Goal: Information Seeking & Learning: Learn about a topic

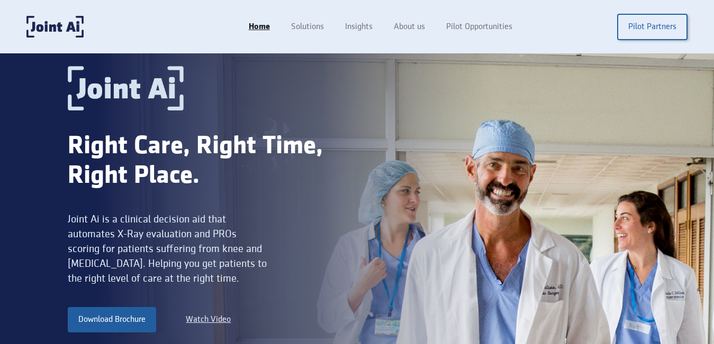
scroll to position [35, 0]
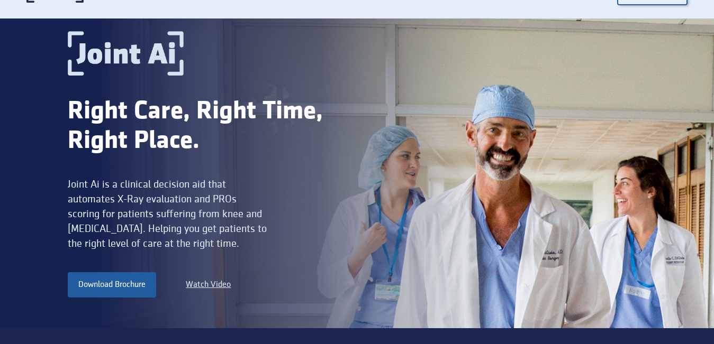
click at [70, 184] on div "Joint Ai is a clinical decision aid that automates X-Ray evaluation and PROs sc…" at bounding box center [169, 214] width 203 height 74
drag, startPoint x: 70, startPoint y: 184, endPoint x: 92, endPoint y: 188, distance: 22.1
click at [92, 188] on div "Joint Ai is a clinical decision aid that automates X-Ray evaluation and PROs sc…" at bounding box center [169, 214] width 203 height 74
copy div "Joint Ai"
click at [129, 183] on div "Joint Ai is a clinical decision aid that automates X-Ray evaluation and PROs sc…" at bounding box center [169, 214] width 203 height 74
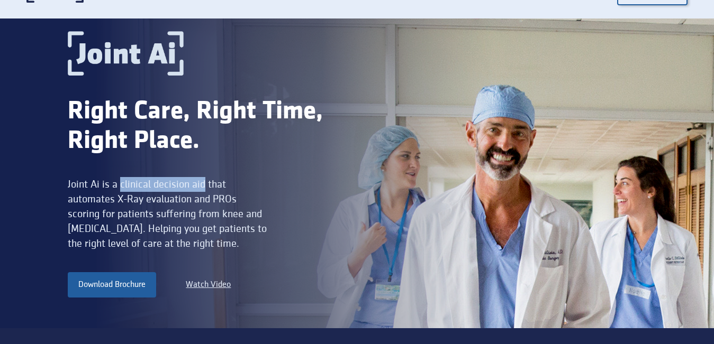
drag, startPoint x: 129, startPoint y: 183, endPoint x: 197, endPoint y: 184, distance: 68.8
click at [197, 184] on div "Joint Ai is a clinical decision aid that automates X-Ray evaluation and PROs sc…" at bounding box center [169, 214] width 203 height 74
click at [85, 200] on div "Joint Ai is a clinical decision aid that automates X-Ray evaluation and PROs sc…" at bounding box center [169, 214] width 203 height 74
drag, startPoint x: 85, startPoint y: 200, endPoint x: 108, endPoint y: 203, distance: 23.9
click at [108, 203] on div "Joint Ai is a clinical decision aid that automates X-Ray evaluation and PROs sc…" at bounding box center [169, 214] width 203 height 74
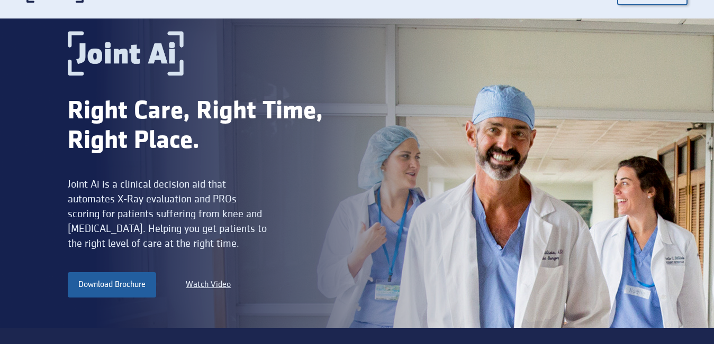
click at [136, 199] on div "Joint Ai is a clinical decision aid that automates X-Ray evaluation and PROs sc…" at bounding box center [169, 214] width 203 height 74
drag, startPoint x: 194, startPoint y: 198, endPoint x: 68, endPoint y: 197, distance: 125.9
click at [68, 197] on div "Joint Ai is a clinical decision aid that automates X-Ray evaluation and PROs sc…" at bounding box center [169, 214] width 203 height 74
copy div "automates X-Ray evaluation"
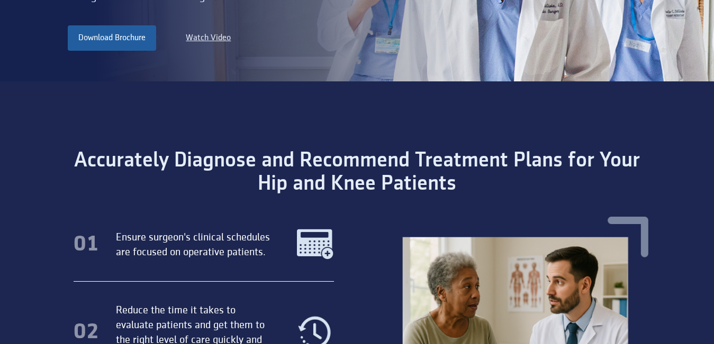
scroll to position [282, 0]
click at [101, 166] on div "Accurately Diagnose and Recommend Treatment Plans for Your Hip and Knee Patients" at bounding box center [357, 173] width 612 height 47
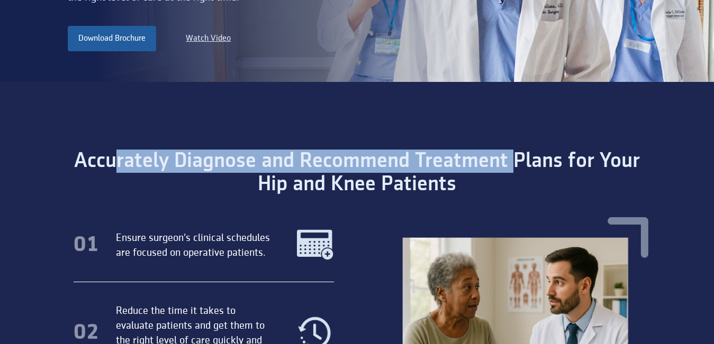
drag, startPoint x: 207, startPoint y: 166, endPoint x: 519, endPoint y: 144, distance: 312.9
click at [516, 146] on section "Accurately Diagnose and Recommend Treatment Plans for Your Hip and Knee Patient…" at bounding box center [357, 331] width 714 height 499
click at [518, 144] on section "Accurately Diagnose and Recommend Treatment Plans for Your Hip and Knee Patient…" at bounding box center [357, 331] width 714 height 499
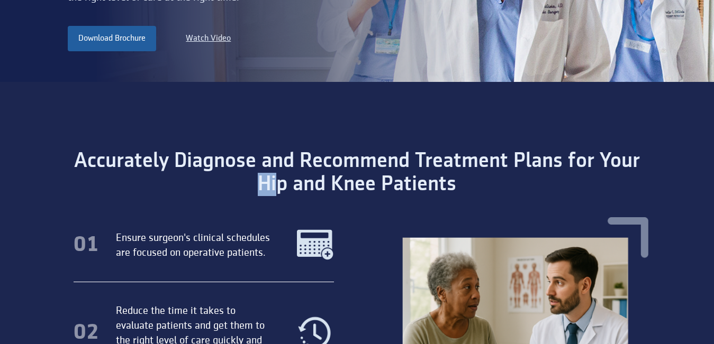
drag, startPoint x: 262, startPoint y: 183, endPoint x: 454, endPoint y: 172, distance: 192.8
click at [354, 184] on div "Accurately Diagnose and Recommend Treatment Plans for Your Hip and Knee Patients" at bounding box center [357, 173] width 612 height 47
drag, startPoint x: 455, startPoint y: 172, endPoint x: 449, endPoint y: 172, distance: 5.8
click at [454, 172] on div "Accurately Diagnose and Recommend Treatment Plans for Your Hip and Knee Patients" at bounding box center [357, 173] width 612 height 47
drag, startPoint x: 377, startPoint y: 179, endPoint x: 465, endPoint y: 181, distance: 88.4
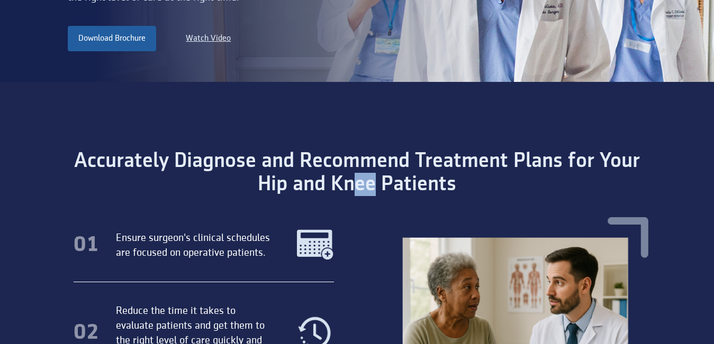
click at [435, 180] on div "Accurately Diagnose and Recommend Treatment Plans for Your Hip and Knee Patients" at bounding box center [357, 173] width 612 height 47
drag, startPoint x: 465, startPoint y: 181, endPoint x: 459, endPoint y: 176, distance: 8.2
click at [464, 181] on div "Accurately Diagnose and Recommend Treatment Plans for Your Hip and Knee Patients" at bounding box center [357, 173] width 612 height 47
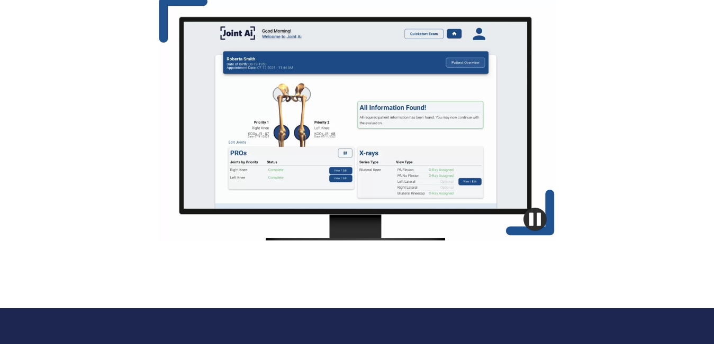
scroll to position [846, 0]
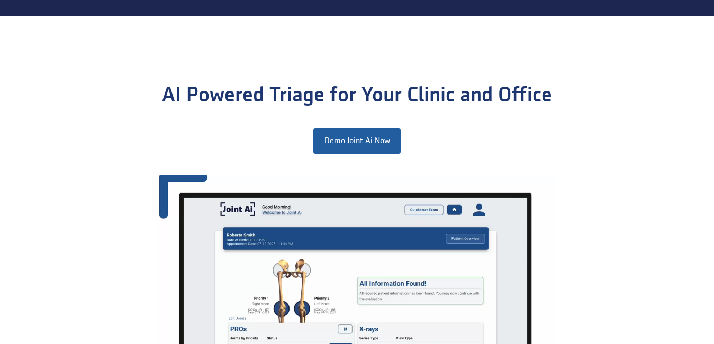
click at [161, 93] on section "AI Powered Triage for Your Clinic and Office Demo Joint Ai Now" at bounding box center [357, 250] width 714 height 468
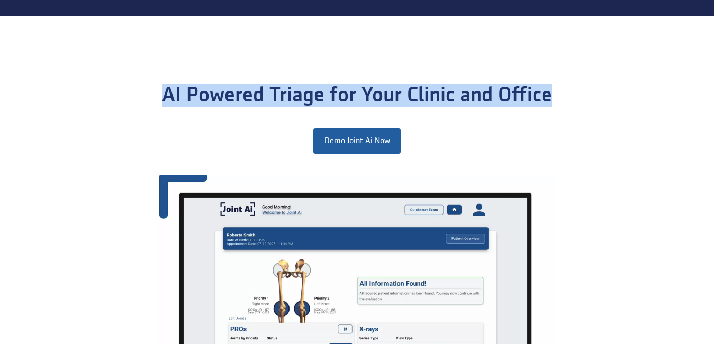
drag, startPoint x: 161, startPoint y: 93, endPoint x: 553, endPoint y: 89, distance: 392.0
click at [553, 89] on section "AI Powered Triage for Your Clinic and Office Demo Joint Ai Now" at bounding box center [357, 250] width 714 height 468
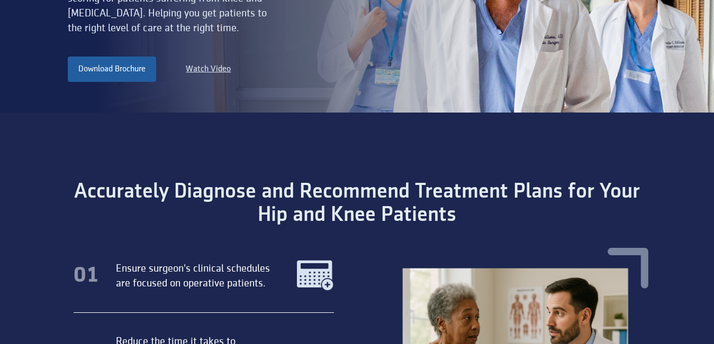
scroll to position [0, 0]
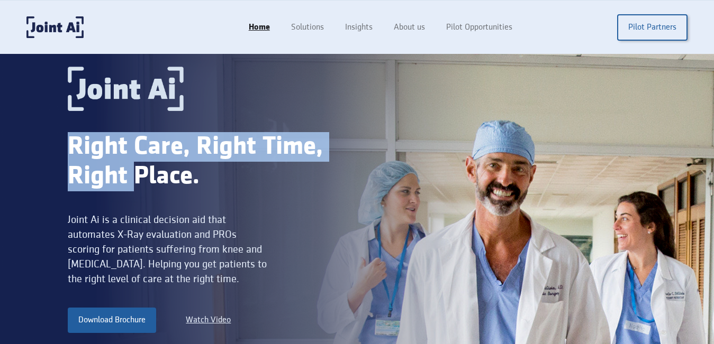
drag, startPoint x: 132, startPoint y: 166, endPoint x: 161, endPoint y: 165, distance: 29.1
click at [155, 165] on div "Right Care, Right Time, Right Place. Joint Ai is a clinical decision aid that a…" at bounding box center [357, 209] width 714 height 310
click at [144, 166] on div "Right Care, Right Time, Right Place." at bounding box center [212, 161] width 289 height 59
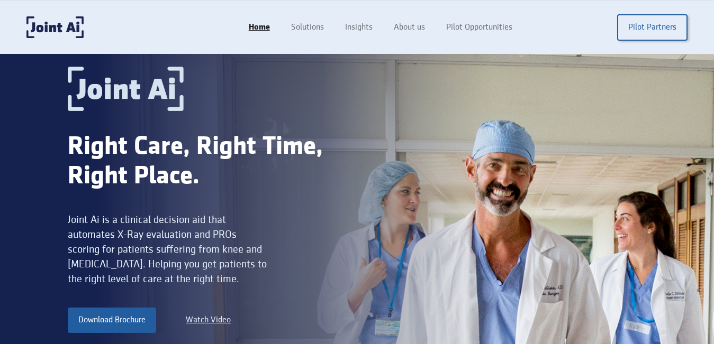
drag, startPoint x: 117, startPoint y: 168, endPoint x: 286, endPoint y: 66, distance: 197.2
click at [139, 164] on div "Right Care, Right Time, Right Place." at bounding box center [212, 161] width 289 height 59
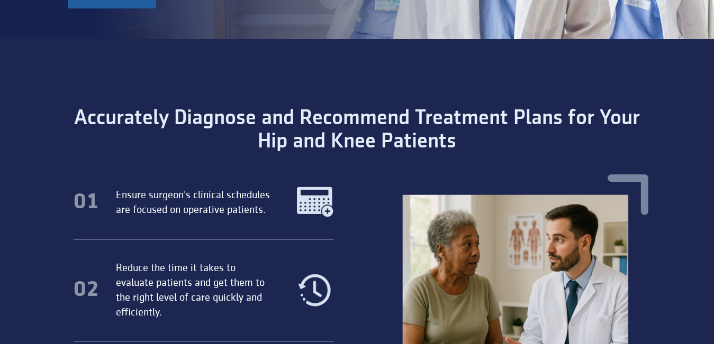
scroll to position [353, 0]
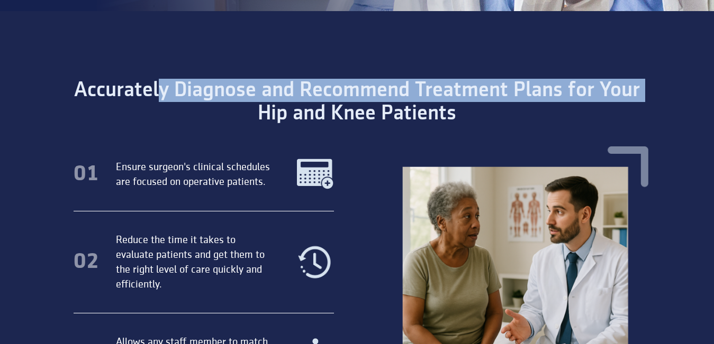
click at [381, 107] on div "Accurately Diagnose and Recommend Treatment Plans for Your Hip and Knee Patients" at bounding box center [357, 102] width 612 height 47
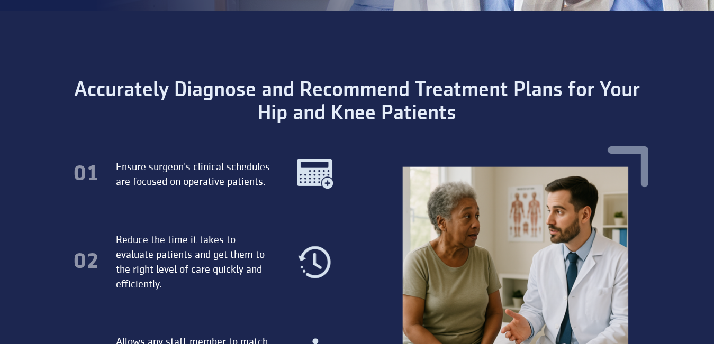
drag, startPoint x: 422, startPoint y: 106, endPoint x: 408, endPoint y: 106, distance: 13.8
click at [414, 106] on div "Accurately Diagnose and Recommend Treatment Plans for Your Hip and Knee Patients" at bounding box center [357, 102] width 612 height 47
drag, startPoint x: 266, startPoint y: 122, endPoint x: 432, endPoint y: 118, distance: 165.6
click at [357, 120] on div "Accurately Diagnose and Recommend Treatment Plans for Your Hip and Knee Patients" at bounding box center [357, 102] width 612 height 47
click at [428, 116] on div "Accurately Diagnose and Recommend Treatment Plans for Your Hip and Knee Patients" at bounding box center [357, 102] width 612 height 47
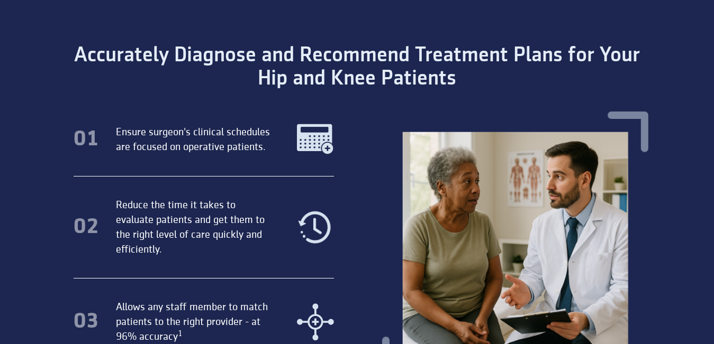
scroll to position [0, 0]
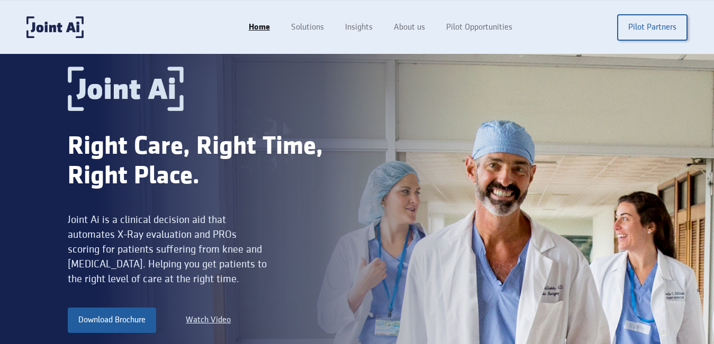
click at [71, 238] on div "Joint Ai is a clinical decision aid that automates X-Ray evaluation and PROs sc…" at bounding box center [169, 250] width 203 height 74
drag, startPoint x: 103, startPoint y: 241, endPoint x: 161, endPoint y: 241, distance: 58.2
click at [161, 241] on div "Joint Ai is a clinical decision aid that automates X-Ray evaluation and PROs sc…" at bounding box center [169, 250] width 203 height 74
copy div "automates X-Ray evaluation"
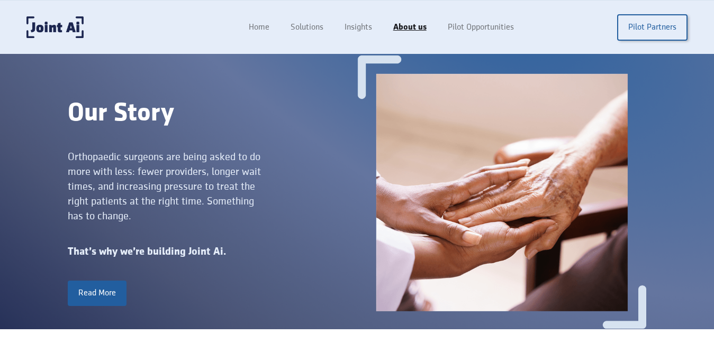
click at [71, 157] on div "Orthopaedic surgeons are being asked to do more with less: fewer providers, lon…" at bounding box center [169, 187] width 203 height 74
drag, startPoint x: 71, startPoint y: 157, endPoint x: 182, endPoint y: 162, distance: 110.7
click at [182, 162] on div "Orthopaedic surgeons are being asked to do more with less: fewer providers, lon…" at bounding box center [169, 187] width 203 height 74
drag, startPoint x: 85, startPoint y: 166, endPoint x: 176, endPoint y: 171, distance: 90.6
click at [161, 173] on div "Orthopaedic surgeons are being asked to do more with less: fewer providers, lon…" at bounding box center [169, 187] width 203 height 74
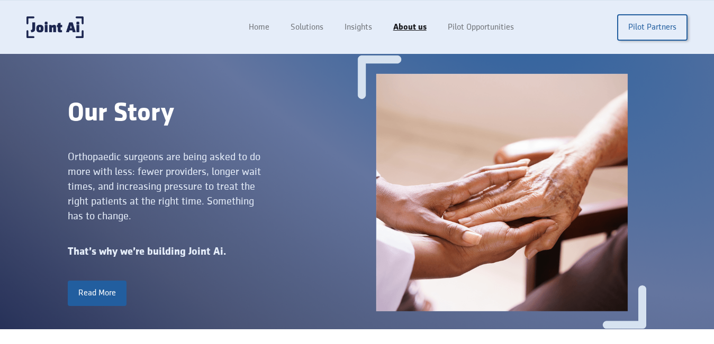
click at [180, 171] on div "Orthopaedic surgeons are being asked to do more with less: fewer providers, lon…" at bounding box center [169, 187] width 203 height 74
drag, startPoint x: 85, startPoint y: 188, endPoint x: 221, endPoint y: 189, distance: 136.5
click at [111, 192] on div "Orthopaedic surgeons are being asked to do more with less: fewer providers, lon…" at bounding box center [169, 187] width 203 height 74
click at [221, 189] on div "Orthopaedic surgeons are being asked to do more with less: fewer providers, lon…" at bounding box center [169, 187] width 203 height 74
